Goal: Transaction & Acquisition: Purchase product/service

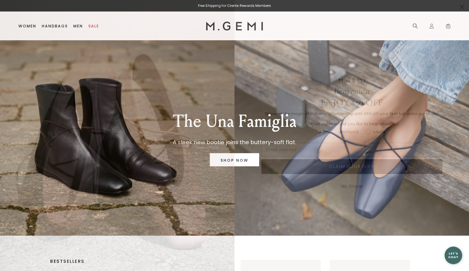
click at [462, 5] on circle "Close dialog" at bounding box center [462, 6] width 9 height 9
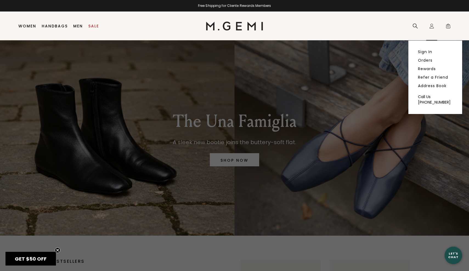
click at [433, 27] on icon "Icons/20x20/profile@2x" at bounding box center [431, 25] width 5 height 5
click at [422, 50] on link "Sign In" at bounding box center [425, 51] width 14 height 5
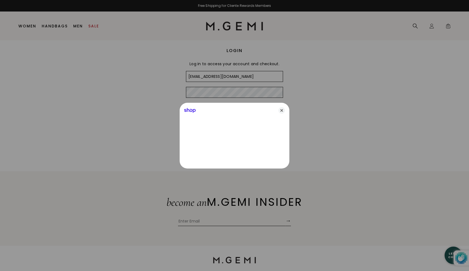
type input "kelligabriel5@gmail.com"
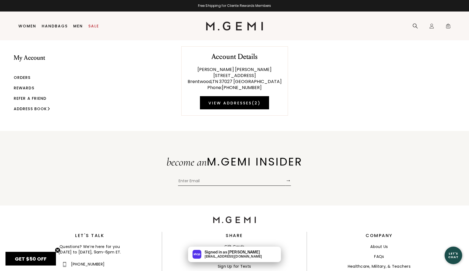
click at [24, 77] on link "Orders" at bounding box center [22, 77] width 17 height 5
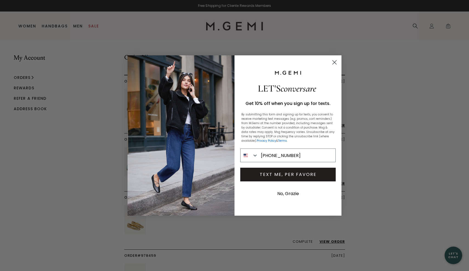
type input "615-479-7502"
click at [266, 173] on button "TEXT ME, PER FAVORE" at bounding box center [287, 175] width 95 height 14
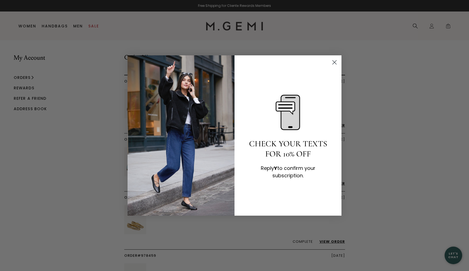
click at [335, 62] on icon "Close dialog" at bounding box center [335, 63] width 4 height 4
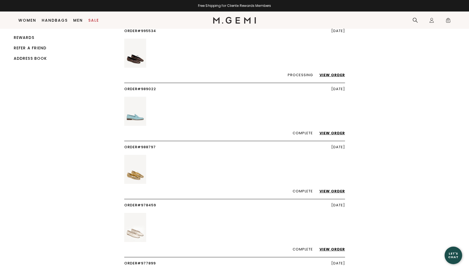
scroll to position [21, 0]
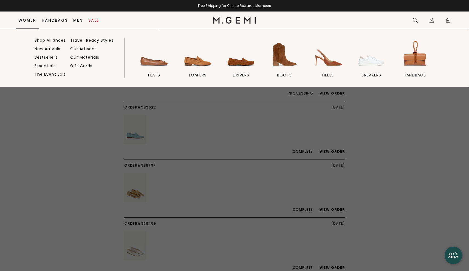
click at [30, 19] on link "Women" at bounding box center [27, 20] width 18 height 4
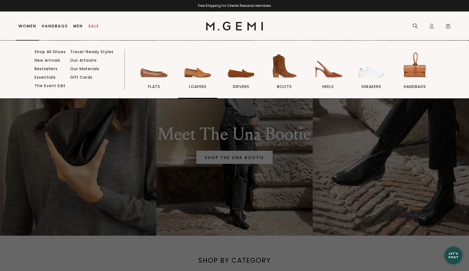
click at [197, 86] on span "loafers" at bounding box center [198, 86] width 18 height 5
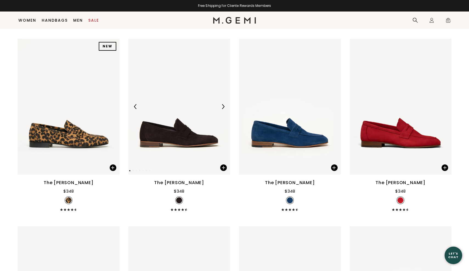
scroll to position [457, 0]
click at [179, 132] on img at bounding box center [179, 106] width 102 height 136
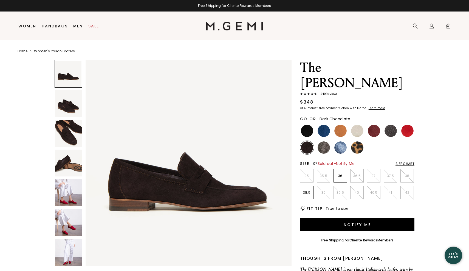
click at [373, 174] on p "37" at bounding box center [373, 176] width 13 height 4
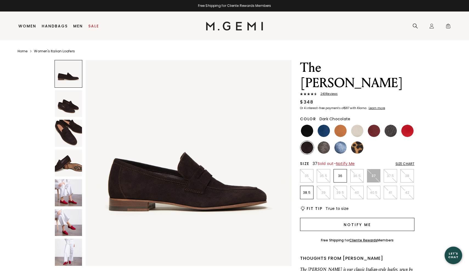
click at [364, 218] on button "Notify Me" at bounding box center [357, 224] width 114 height 13
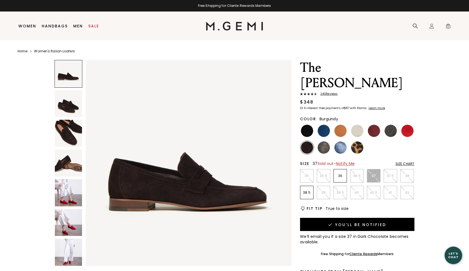
click at [373, 125] on img at bounding box center [374, 131] width 12 height 12
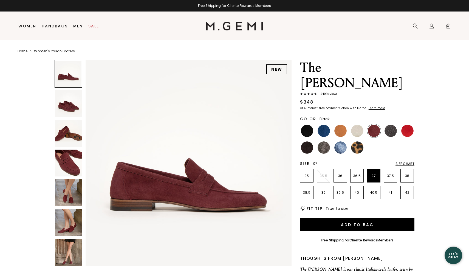
click at [306, 125] on img at bounding box center [307, 131] width 12 height 12
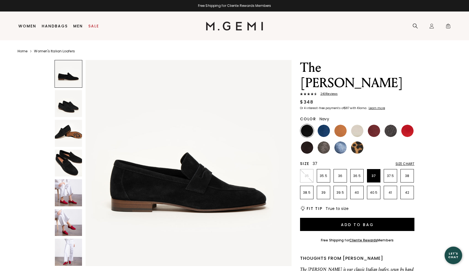
click at [322, 125] on img at bounding box center [324, 131] width 12 height 12
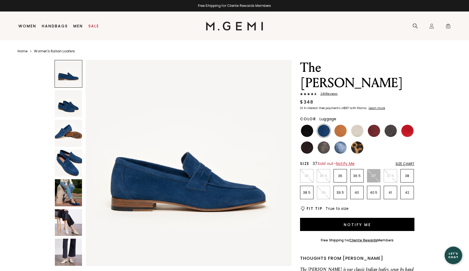
click at [339, 125] on img at bounding box center [340, 131] width 12 height 12
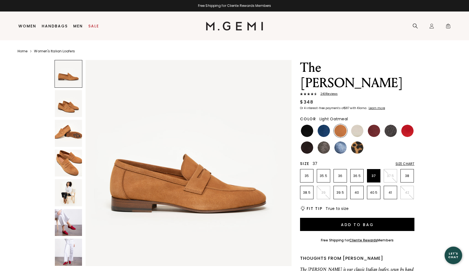
click at [357, 125] on img at bounding box center [357, 131] width 12 height 12
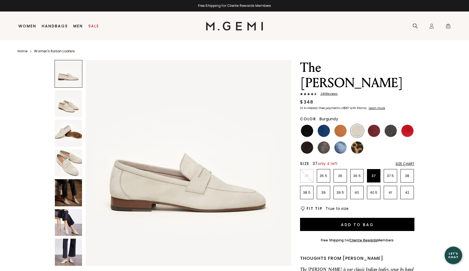
click at [377, 125] on img at bounding box center [374, 131] width 12 height 12
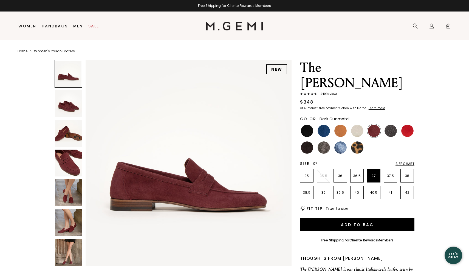
click at [390, 125] on img at bounding box center [391, 131] width 12 height 12
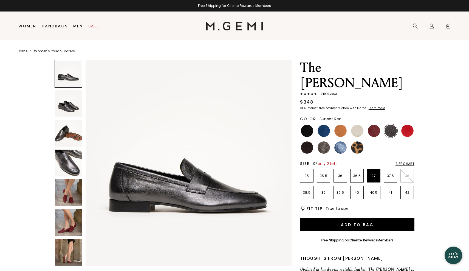
click at [406, 125] on img at bounding box center [407, 131] width 12 height 12
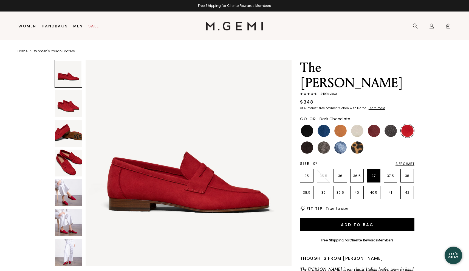
click at [306, 142] on img at bounding box center [307, 148] width 12 height 12
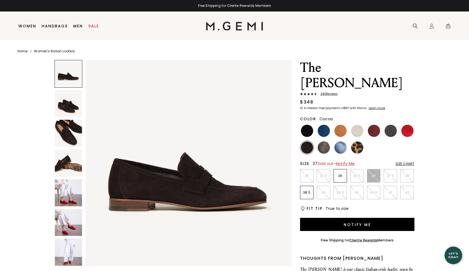
click at [324, 142] on img at bounding box center [324, 148] width 12 height 12
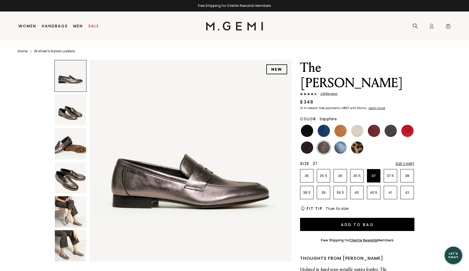
click at [343, 142] on img at bounding box center [340, 148] width 12 height 12
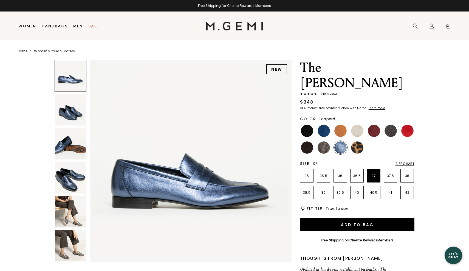
click at [357, 142] on img at bounding box center [357, 148] width 12 height 12
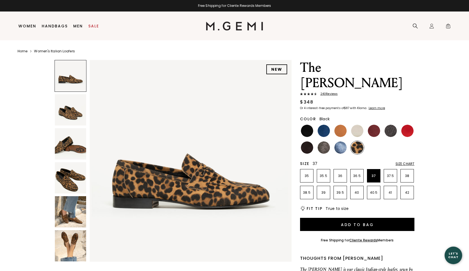
click at [311, 125] on img at bounding box center [307, 131] width 12 height 12
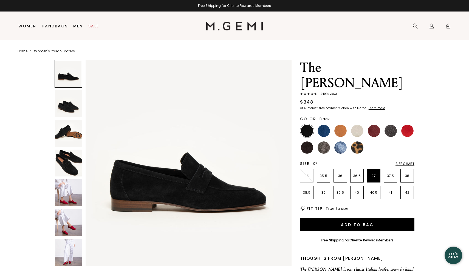
click at [325, 92] on span "240 Review s" at bounding box center [327, 93] width 21 height 3
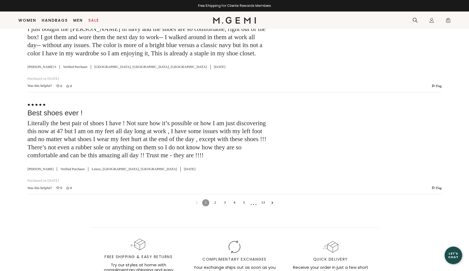
scroll to position [1834, 0]
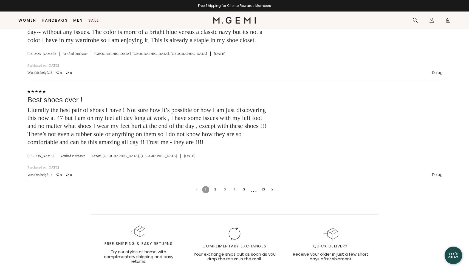
click at [272, 190] on icon "Go to next reviews" at bounding box center [272, 189] width 3 height 3
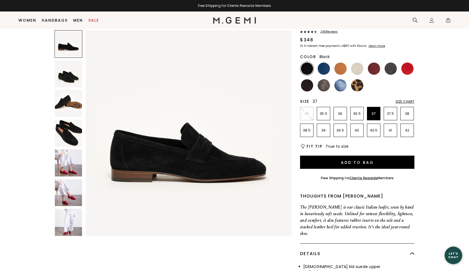
scroll to position [39, 0]
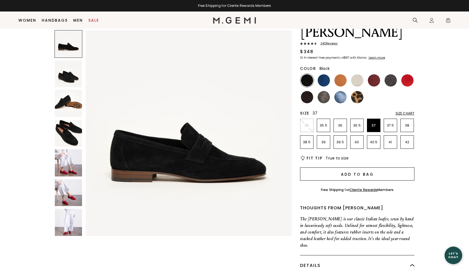
click at [311, 168] on button "Add to Bag" at bounding box center [357, 174] width 114 height 13
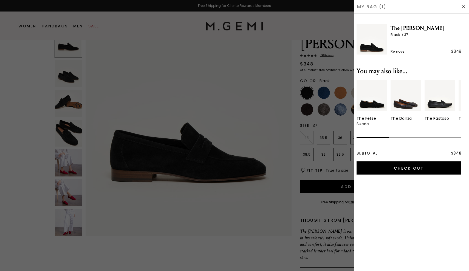
click at [464, 5] on img at bounding box center [463, 6] width 4 height 4
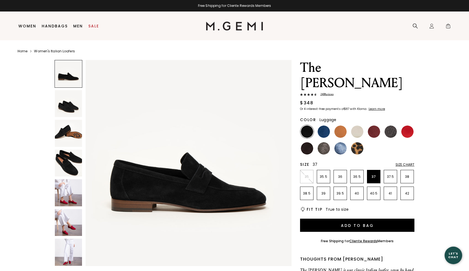
click at [337, 126] on img at bounding box center [340, 132] width 12 height 12
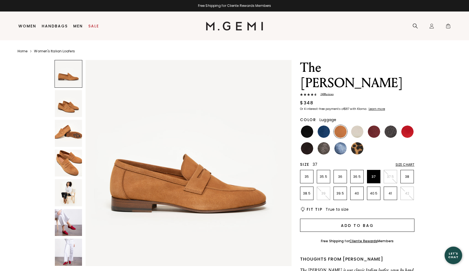
click at [345, 219] on button "Add to Bag" at bounding box center [357, 225] width 114 height 13
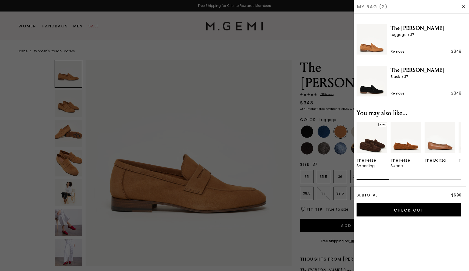
click at [463, 6] on img at bounding box center [463, 6] width 4 height 4
